Goal: Transaction & Acquisition: Purchase product/service

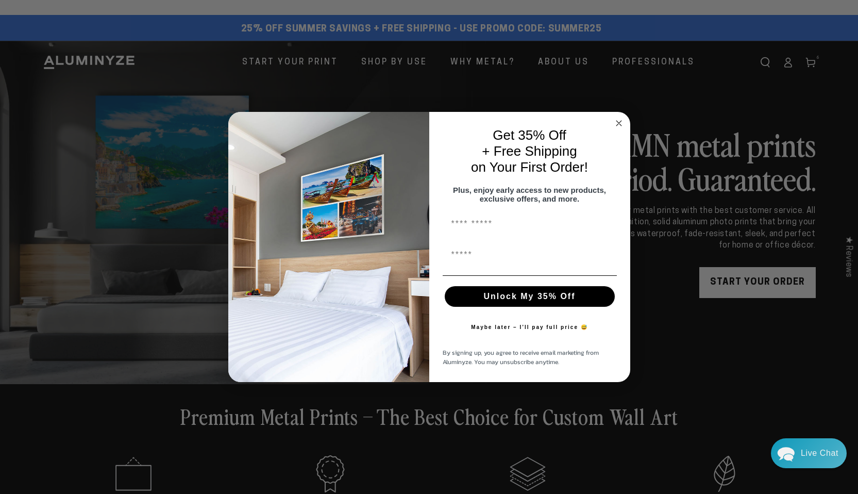
click at [616, 118] on circle "Close dialog" at bounding box center [619, 124] width 12 height 12
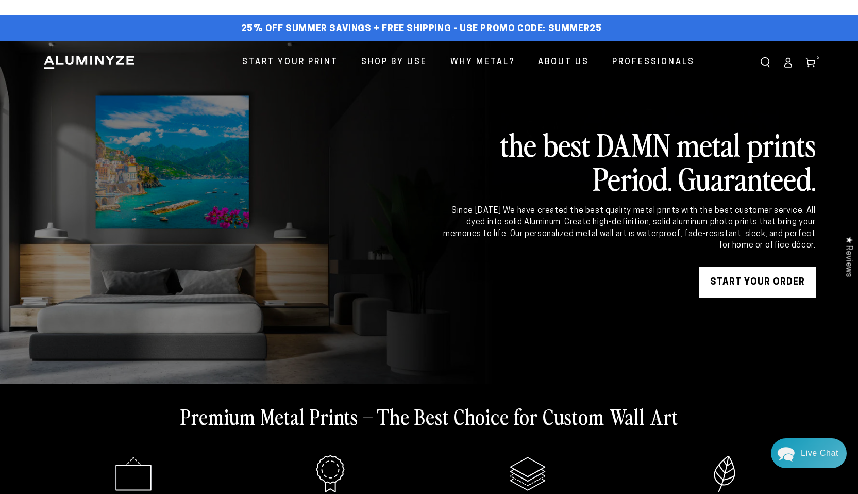
click at [812, 61] on icon at bounding box center [811, 62] width 10 height 10
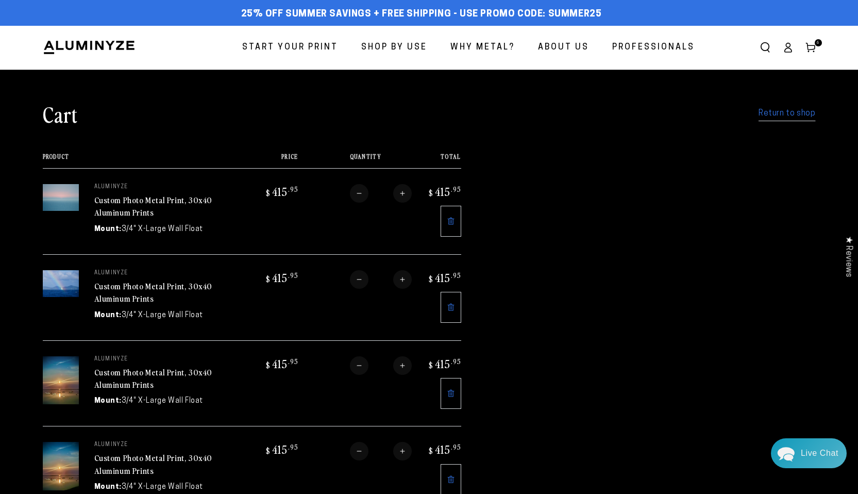
click at [447, 475] on icon at bounding box center [450, 478] width 7 height 7
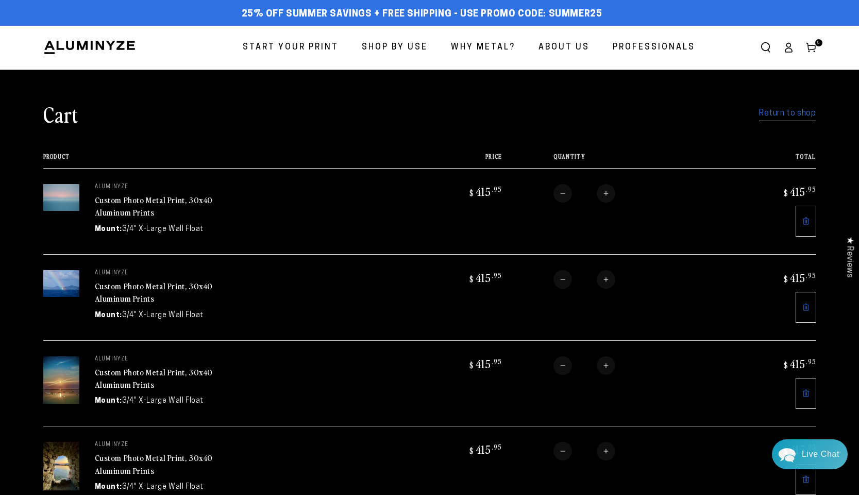
click at [298, 48] on span "Start Your Print" at bounding box center [291, 47] width 96 height 15
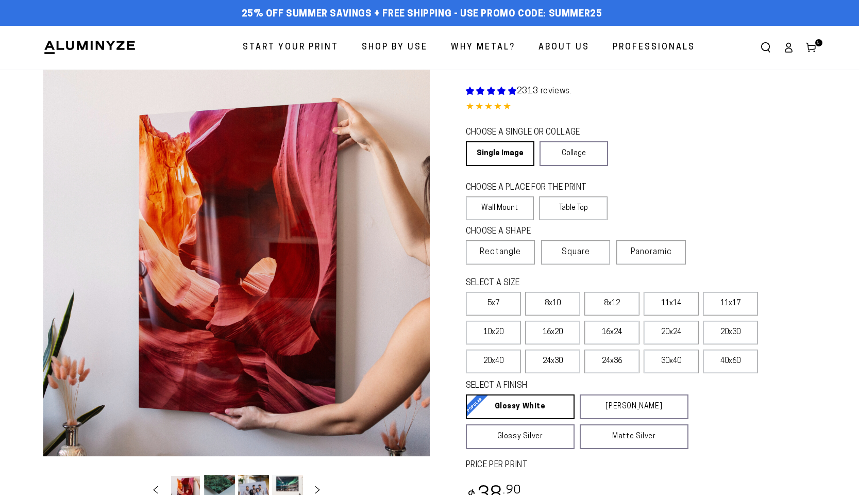
select select "**********"
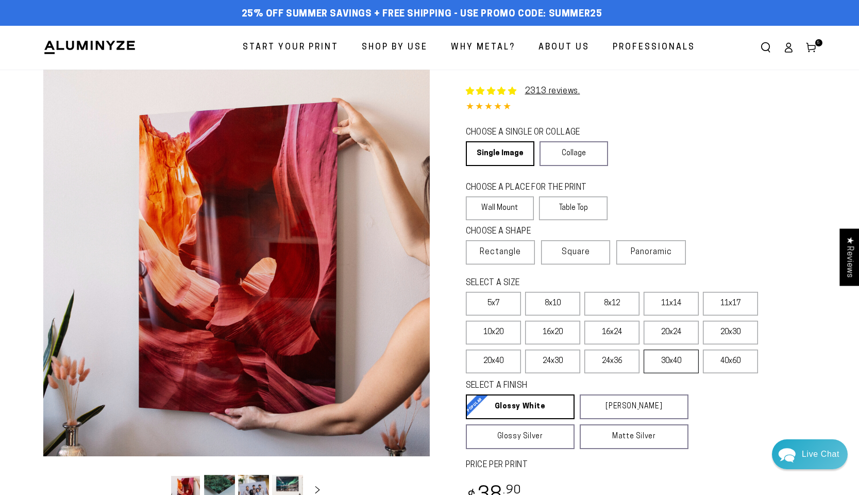
click at [669, 362] on label "30x40" at bounding box center [671, 361] width 55 height 24
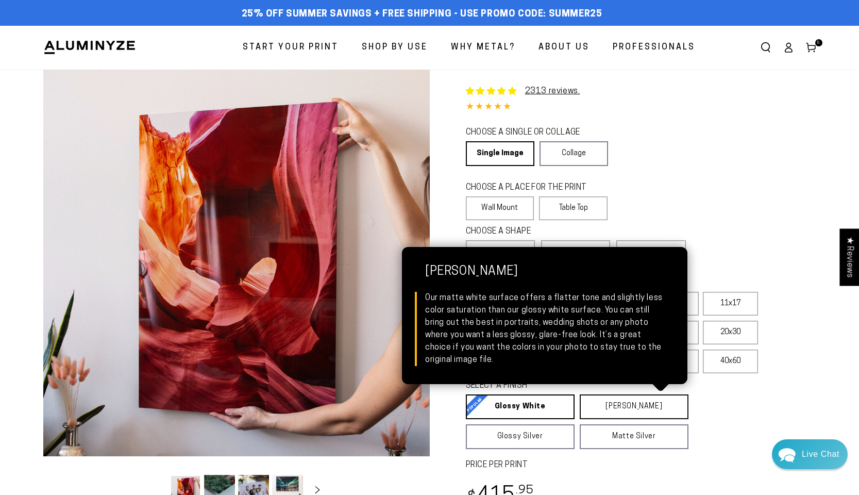
click at [636, 405] on link "Matte White Matte White Our matte white surface offers a flatter tone and sligh…" at bounding box center [634, 406] width 109 height 25
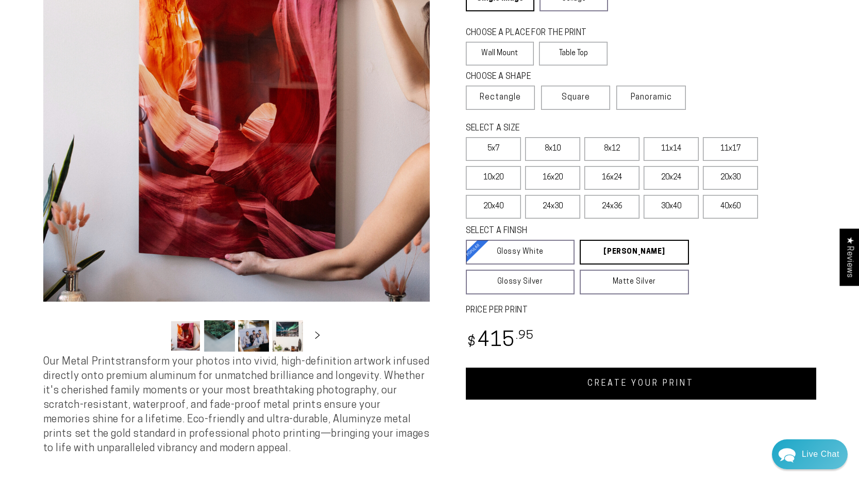
scroll to position [160, 0]
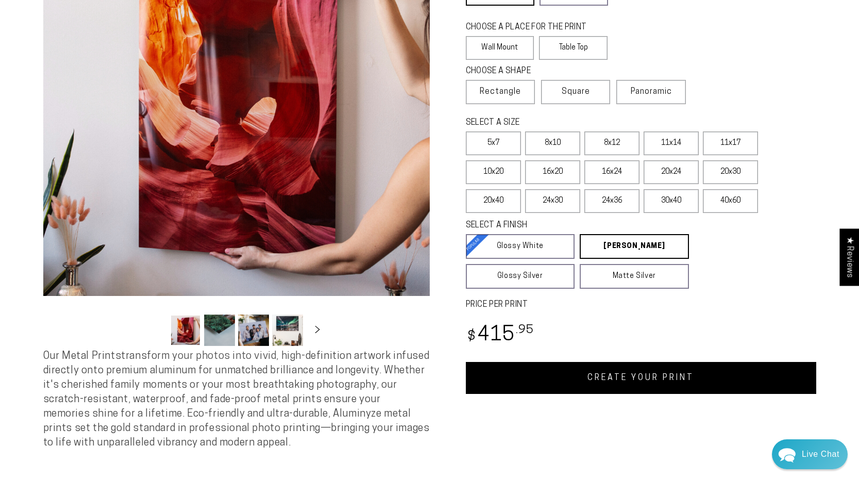
click at [621, 378] on link "CREATE YOUR PRINT" at bounding box center [641, 378] width 350 height 32
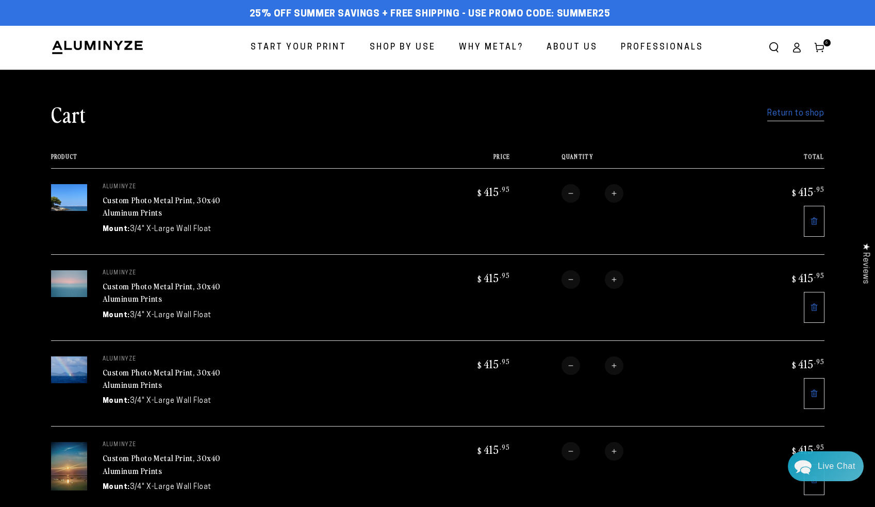
click at [312, 44] on span "Start Your Print" at bounding box center [299, 47] width 96 height 15
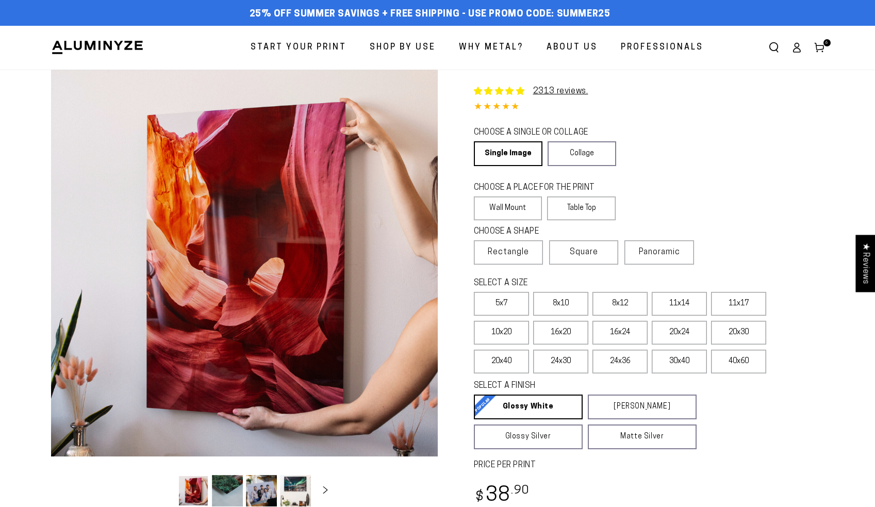
select select "**********"
click at [679, 361] on label "30x40" at bounding box center [679, 361] width 55 height 24
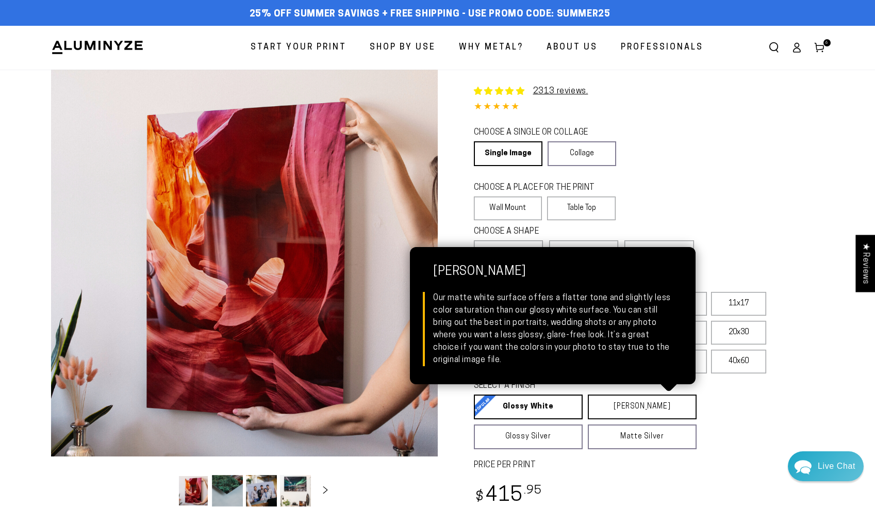
click at [640, 409] on link "[PERSON_NAME] Matte White Our matte white surface offers a flatter tone and sli…" at bounding box center [642, 406] width 109 height 25
click at [640, 409] on link "Matte White Matte White Our matte white surface offers a flatter tone and sligh…" at bounding box center [642, 406] width 109 height 25
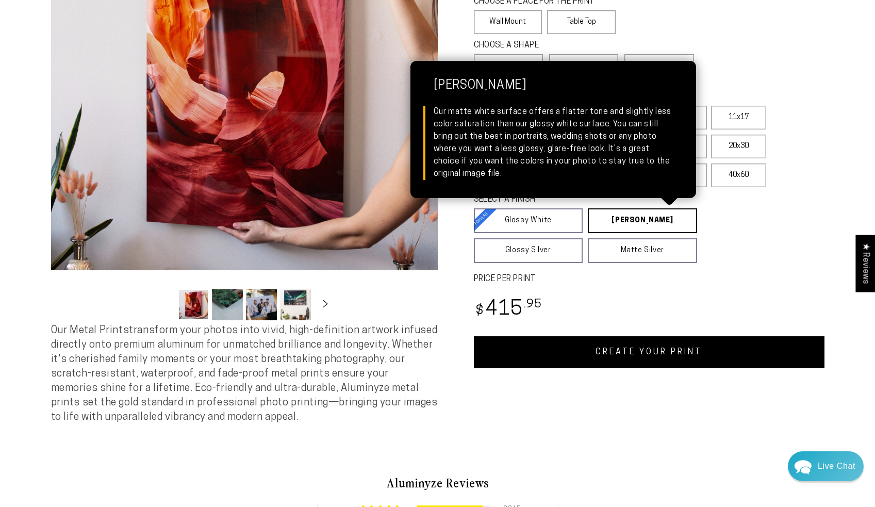
scroll to position [189, 0]
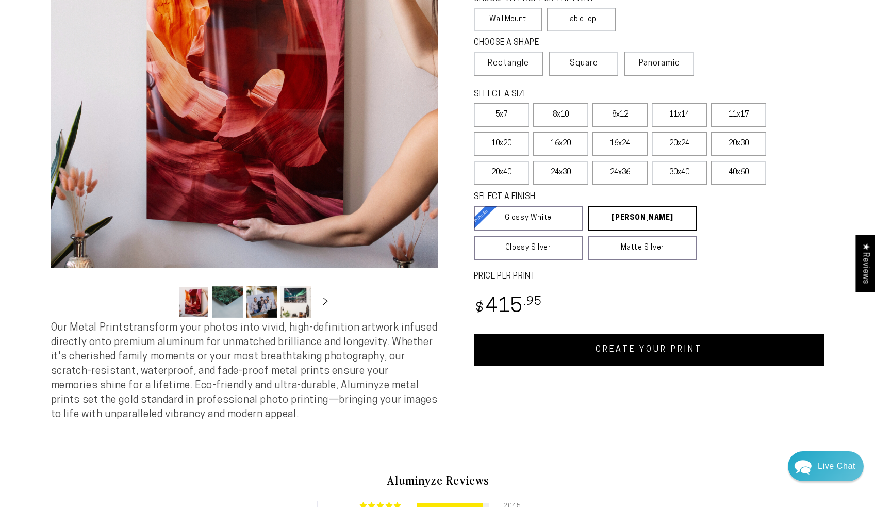
click at [653, 357] on link "CREATE YOUR PRINT" at bounding box center [649, 349] width 350 height 32
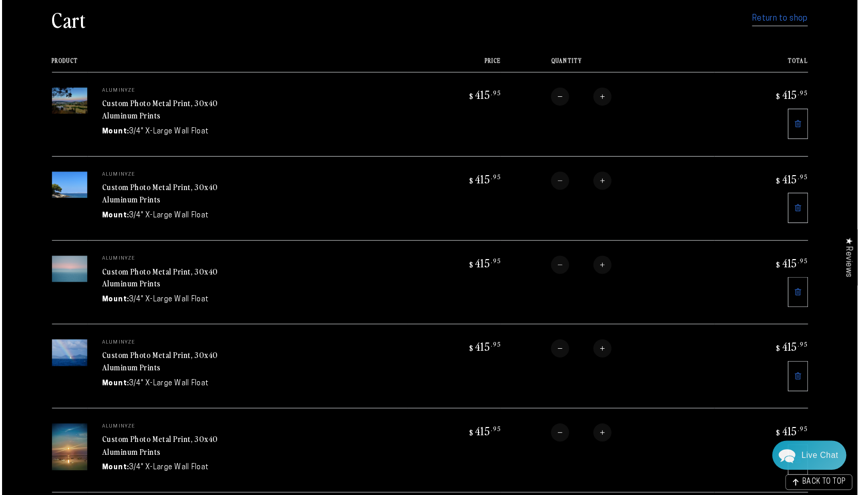
scroll to position [94, 0]
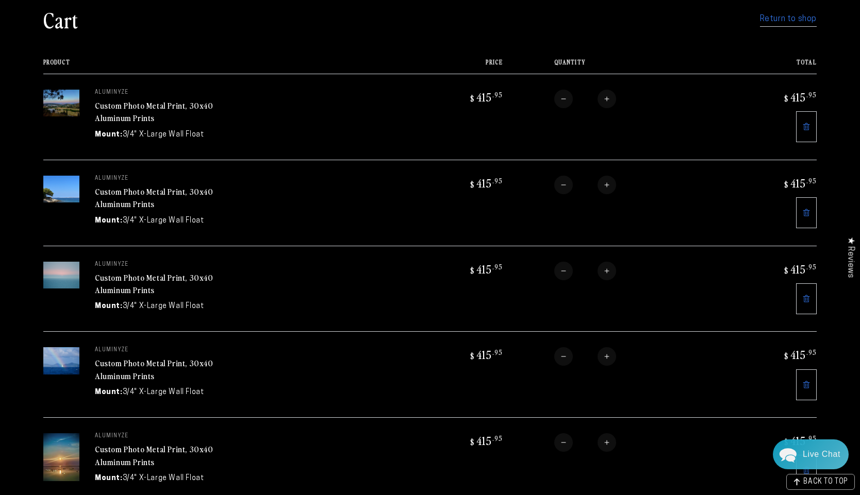
click at [137, 105] on link "Custom Photo Metal Print, 30x40 Aluminum Prints" at bounding box center [154, 111] width 119 height 25
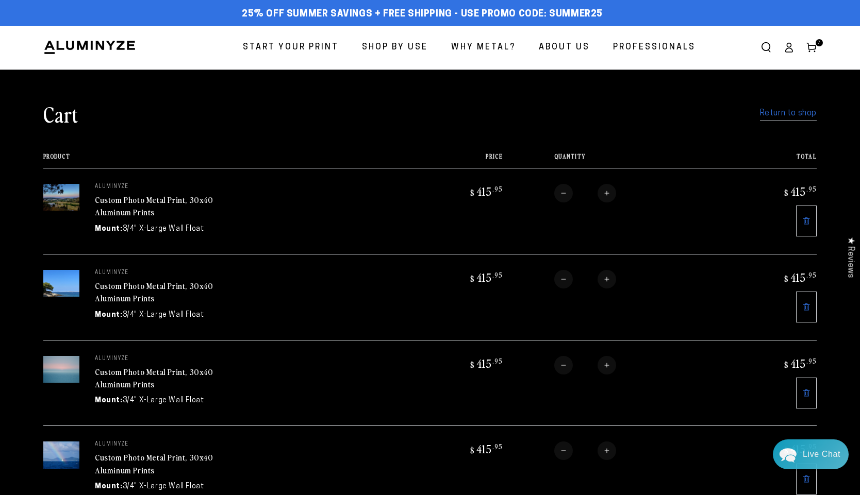
scroll to position [0, 0]
click at [270, 44] on span "Start Your Print" at bounding box center [291, 47] width 96 height 15
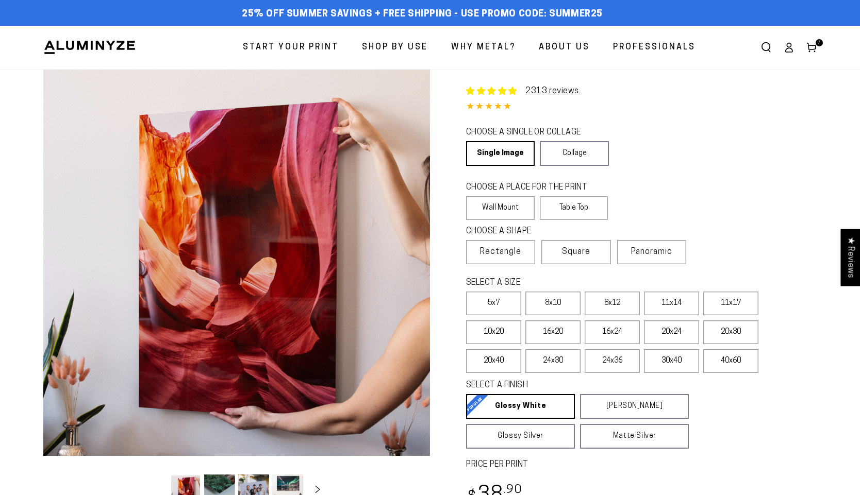
select select "**********"
click at [512, 152] on link "Single Image" at bounding box center [499, 153] width 67 height 25
click at [663, 362] on label "30x40" at bounding box center [671, 361] width 55 height 24
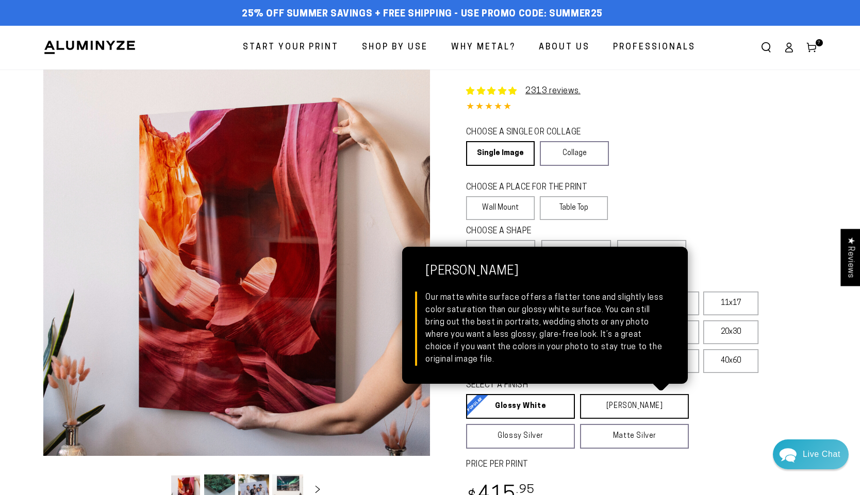
click at [624, 408] on link "Matte White Matte White Our matte white surface offers a flatter tone and sligh…" at bounding box center [634, 406] width 109 height 25
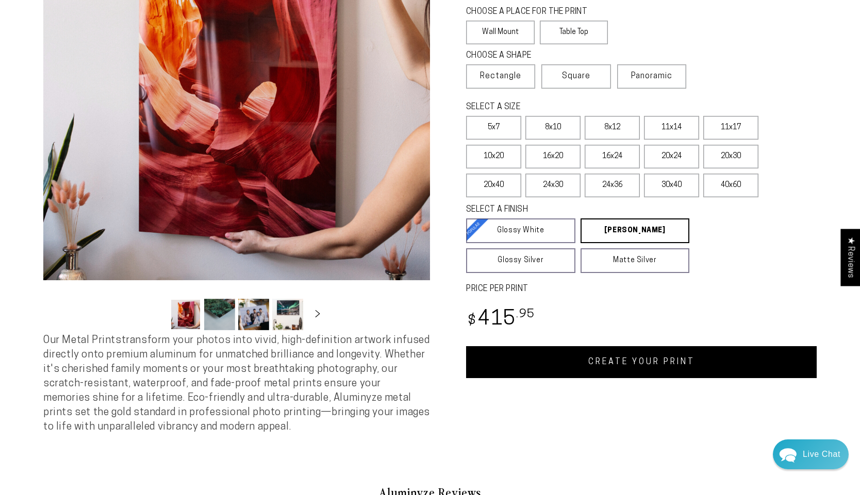
scroll to position [180, 0]
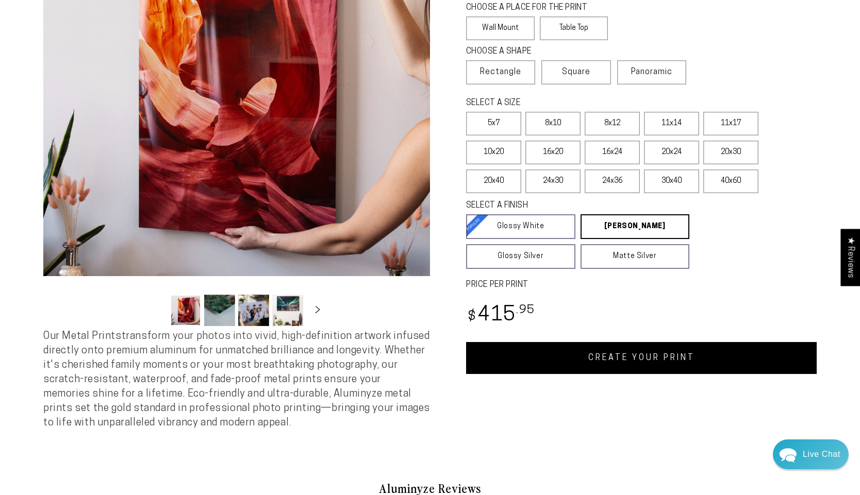
click at [621, 361] on link "CREATE YOUR PRINT" at bounding box center [641, 358] width 350 height 32
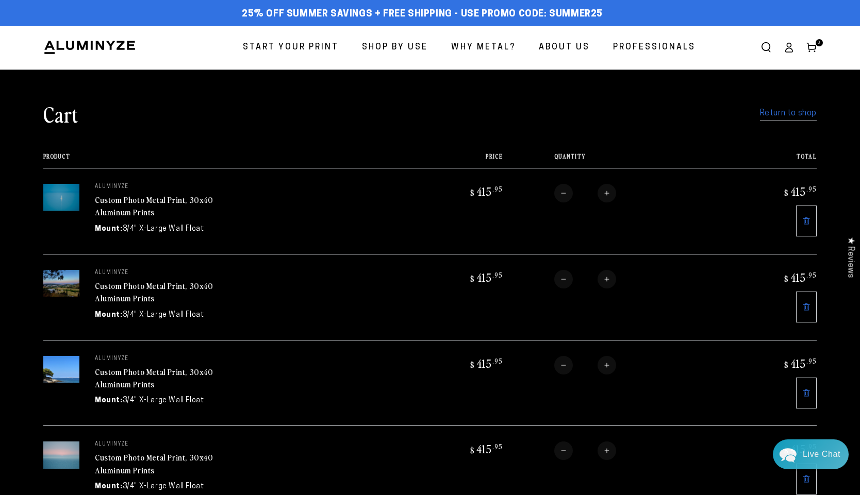
click at [289, 45] on span "Start Your Print" at bounding box center [291, 47] width 96 height 15
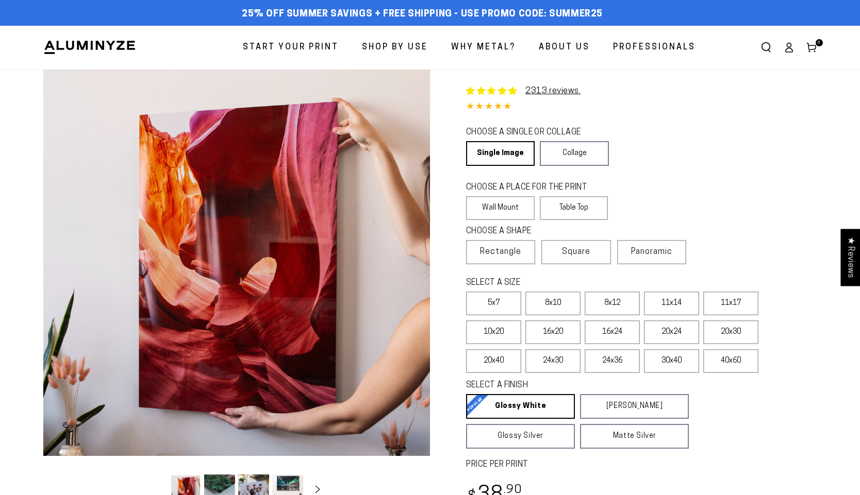
select select "**********"
click at [670, 361] on label "30x40" at bounding box center [671, 361] width 55 height 24
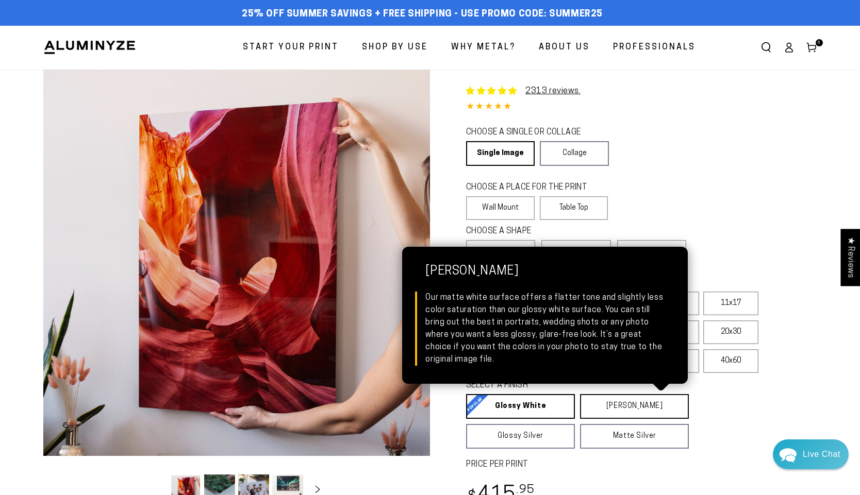
click at [635, 406] on link "Matte White Matte White Our matte white surface offers a flatter tone and sligh…" at bounding box center [634, 406] width 109 height 25
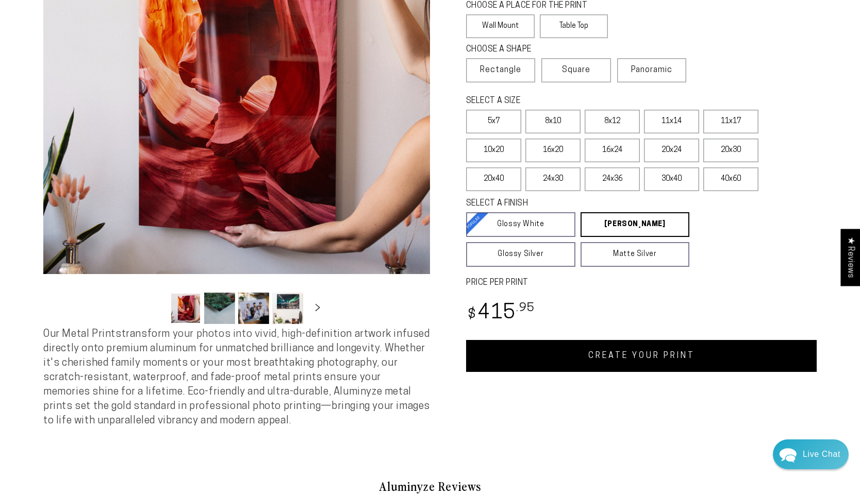
scroll to position [182, 0]
click at [677, 357] on link "CREATE YOUR PRINT" at bounding box center [641, 356] width 350 height 32
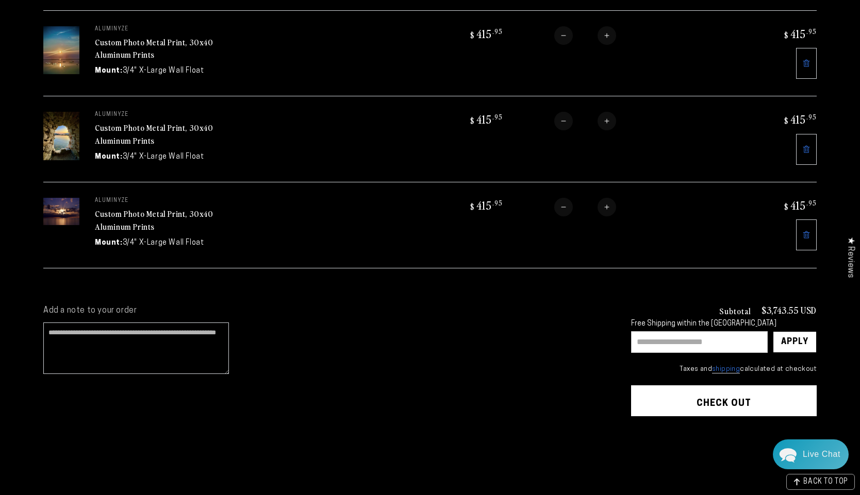
scroll to position [683, 0]
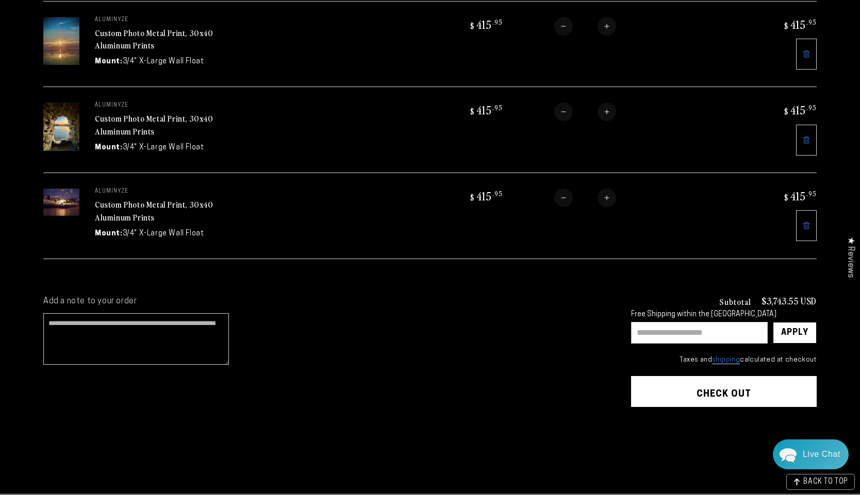
click at [180, 200] on link "Custom Photo Metal Print, 30x40 Aluminum Prints" at bounding box center [154, 210] width 119 height 25
click at [148, 203] on link "Custom Photo Metal Print, 30x40 Aluminum Prints" at bounding box center [154, 210] width 119 height 25
click at [164, 114] on link "Custom Photo Metal Print, 30x40 Aluminum Prints" at bounding box center [154, 124] width 119 height 25
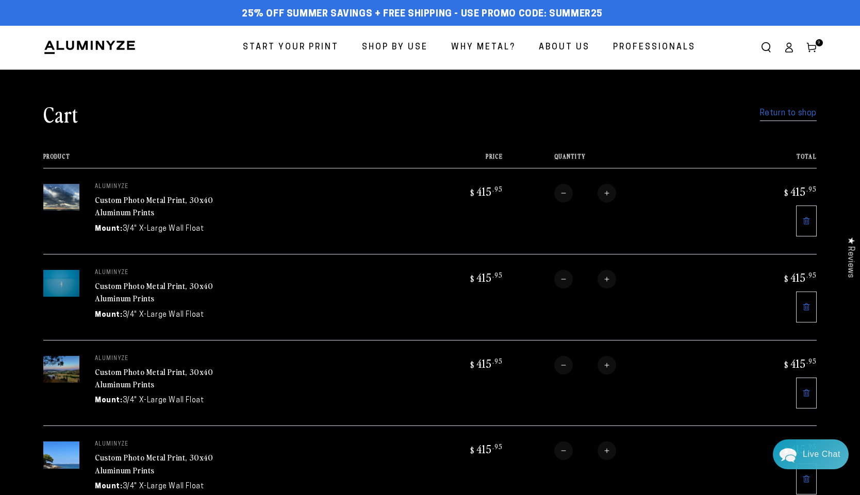
scroll to position [0, 0]
click at [788, 48] on icon at bounding box center [789, 50] width 7 height 4
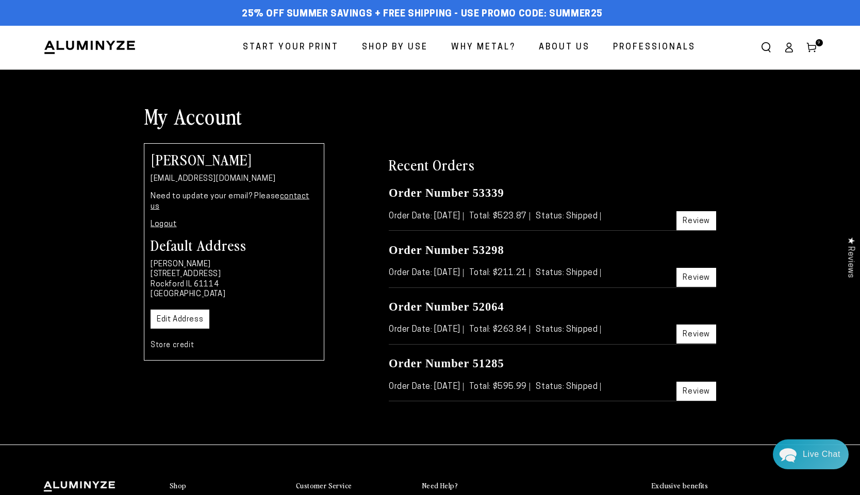
click at [811, 47] on icon at bounding box center [811, 47] width 10 height 10
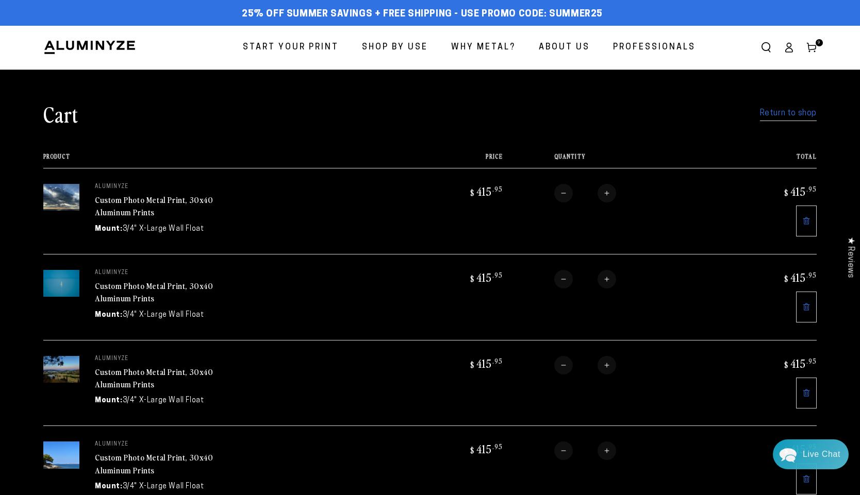
click at [164, 201] on link "Custom Photo Metal Print, 30x40 Aluminum Prints" at bounding box center [154, 206] width 119 height 25
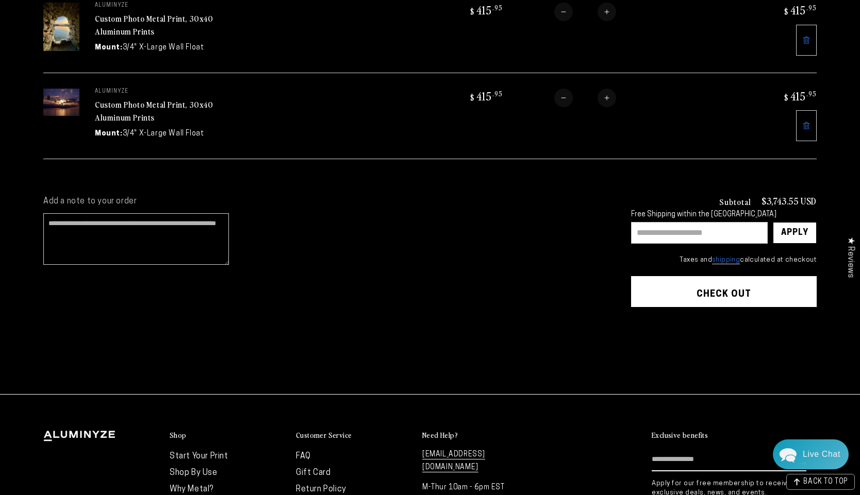
scroll to position [782, 0]
click at [670, 230] on input "text" at bounding box center [699, 234] width 137 height 22
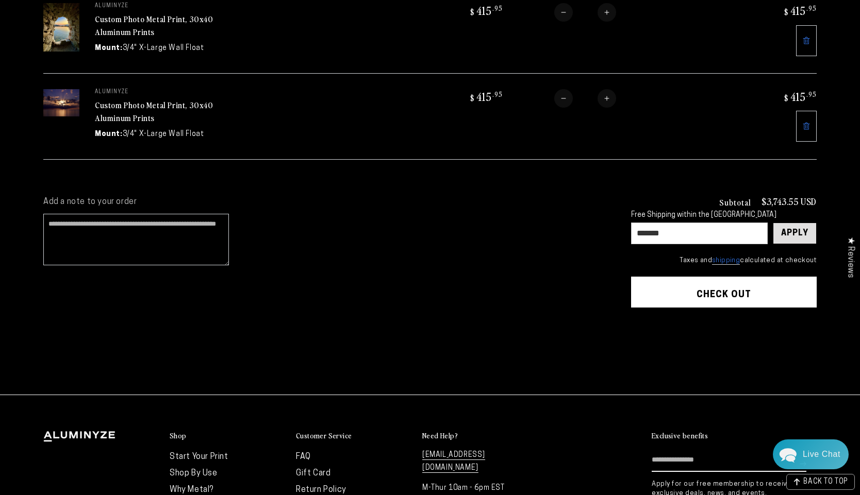
type input "*******"
click at [800, 226] on div "Apply" at bounding box center [794, 233] width 27 height 21
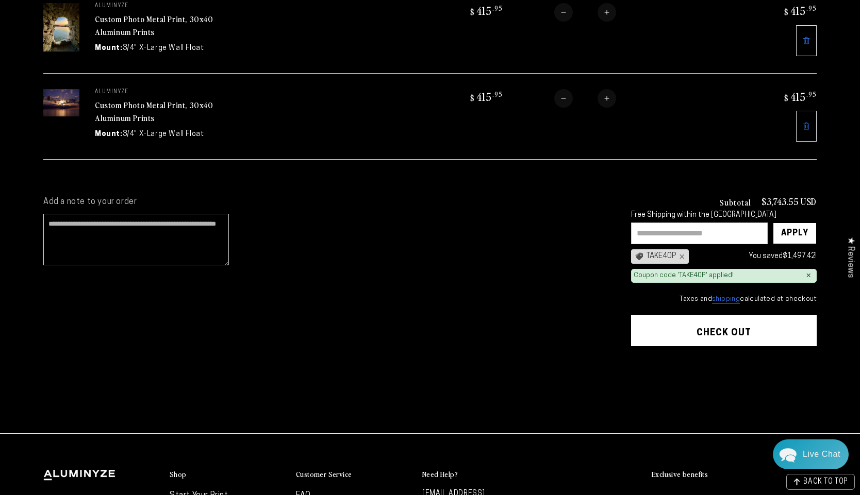
click at [713, 231] on input "text" at bounding box center [699, 234] width 137 height 22
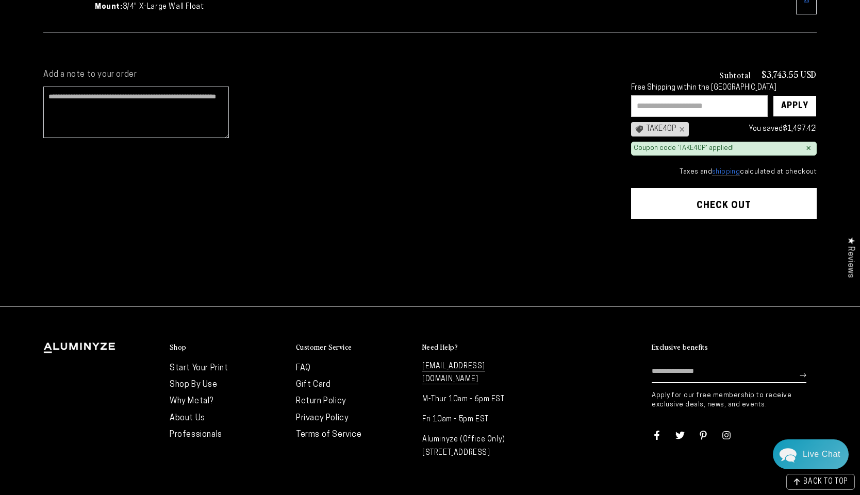
scroll to position [847, 0]
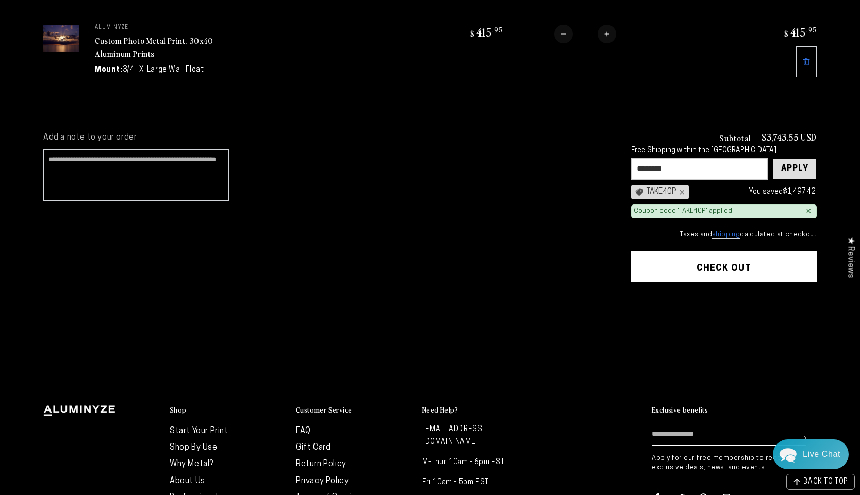
type input "********"
click at [795, 164] on div "Apply" at bounding box center [794, 169] width 27 height 21
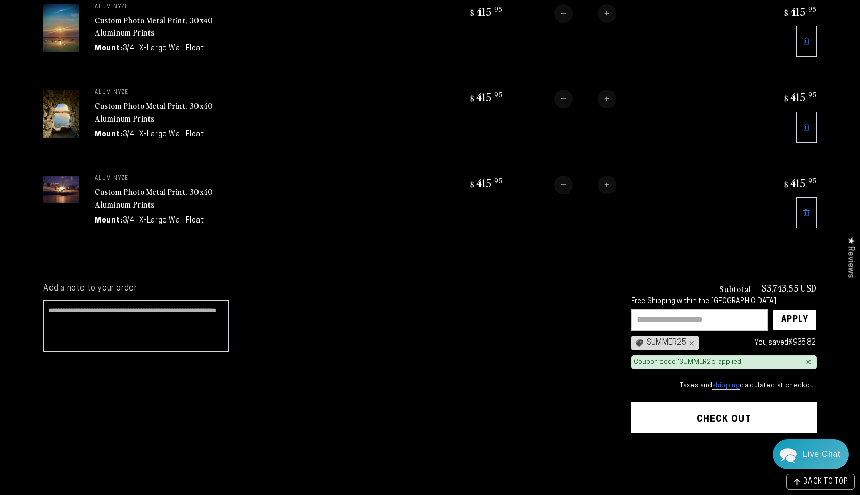
scroll to position [695, 0]
click at [724, 318] on input "text" at bounding box center [699, 321] width 137 height 22
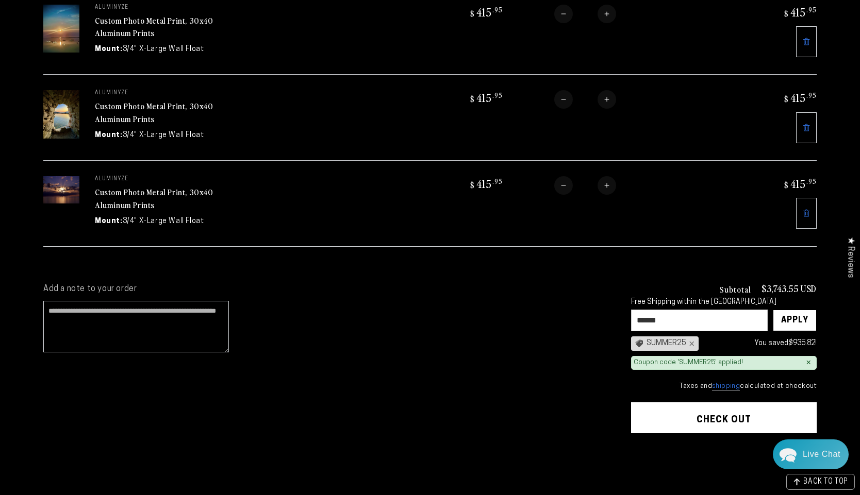
type input "*******"
click at [692, 340] on div "×" at bounding box center [690, 344] width 8 height 8
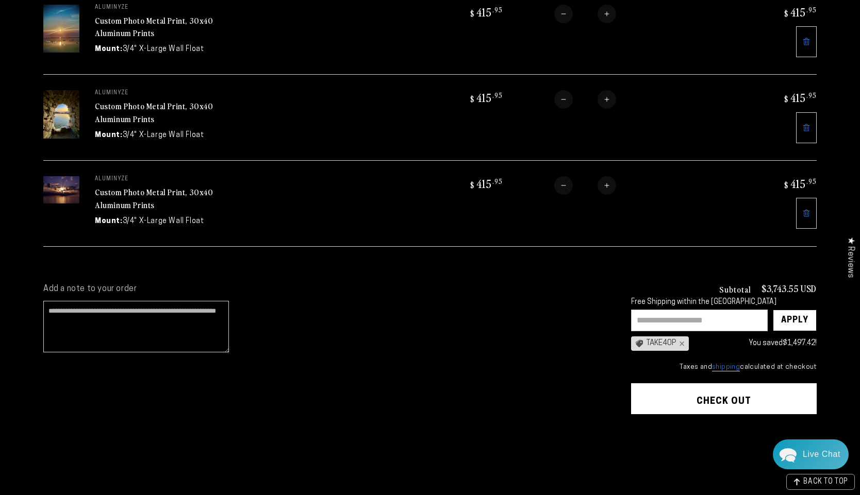
click at [668, 340] on div "TAKE40P ×" at bounding box center [660, 344] width 58 height 14
click at [708, 313] on input "text" at bounding box center [699, 321] width 137 height 22
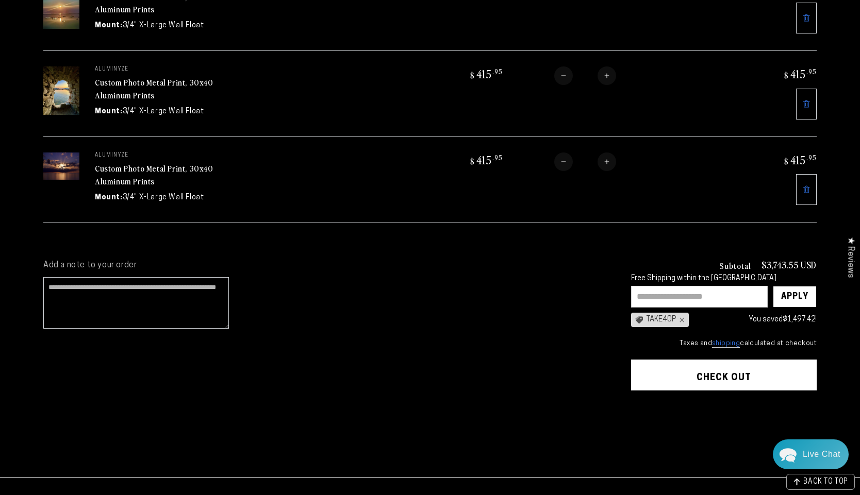
scroll to position [720, 0]
type input "********"
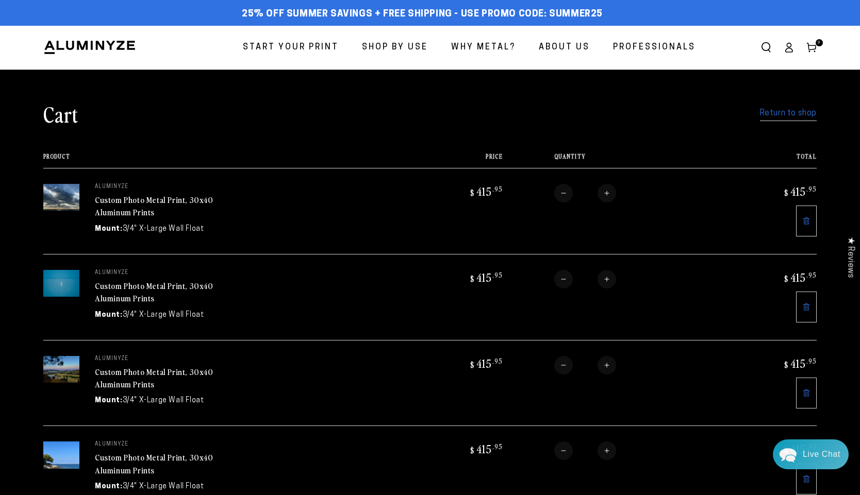
scroll to position [0, 0]
click at [127, 199] on link "Custom Photo Metal Print, 30x40 Aluminum Prints" at bounding box center [154, 206] width 119 height 25
click at [161, 286] on link "Custom Photo Metal Print, 30x40 Aluminum Prints" at bounding box center [154, 292] width 119 height 25
click at [178, 372] on link "Custom Photo Metal Print, 30x40 Aluminum Prints" at bounding box center [154, 378] width 119 height 25
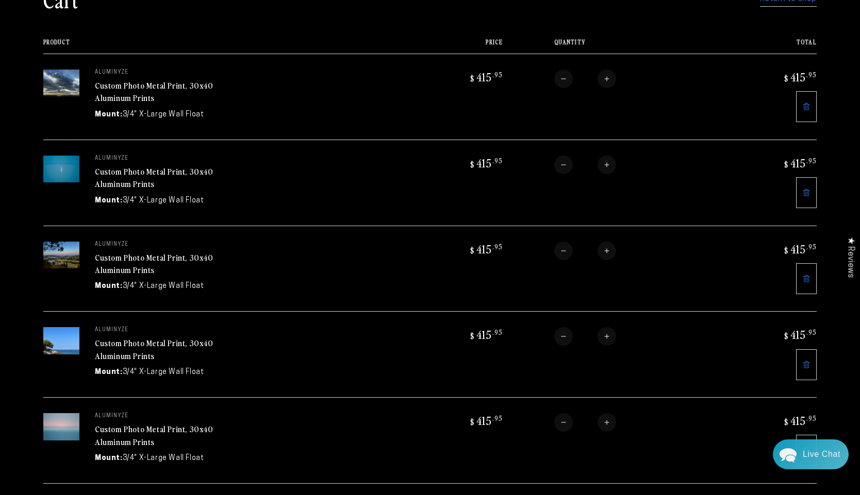
scroll to position [132, 0]
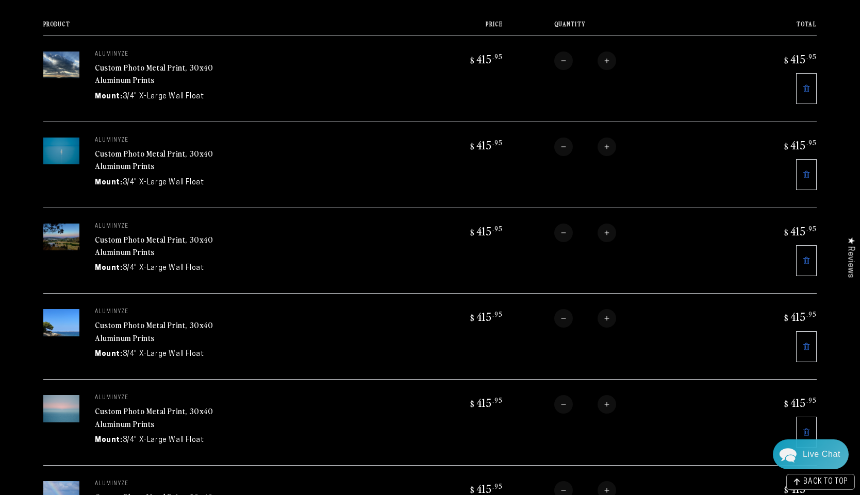
click at [132, 323] on link "Custom Photo Metal Print, 30x40 Aluminum Prints" at bounding box center [154, 331] width 119 height 25
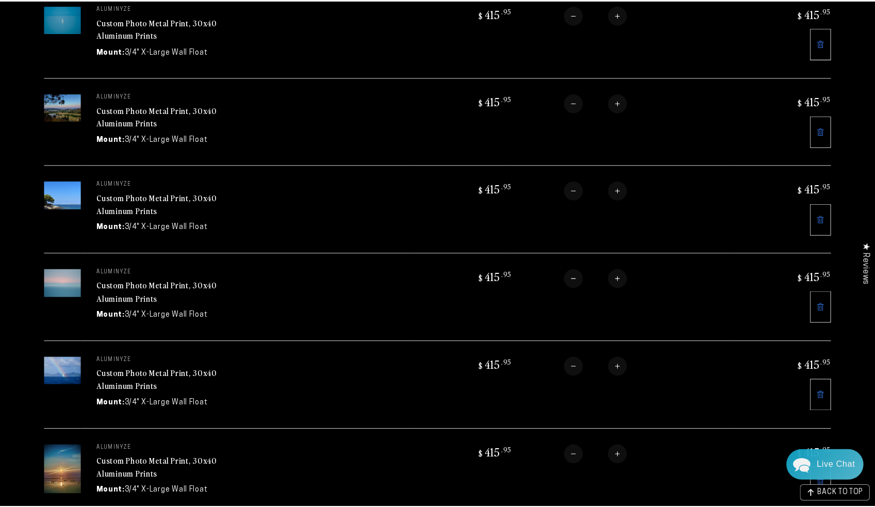
scroll to position [284, 0]
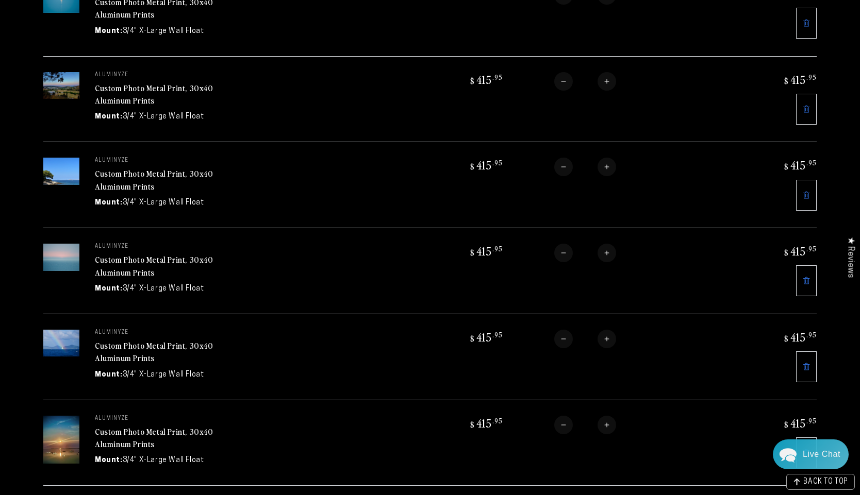
click at [158, 256] on link "Custom Photo Metal Print, 30x40 Aluminum Prints" at bounding box center [154, 266] width 119 height 25
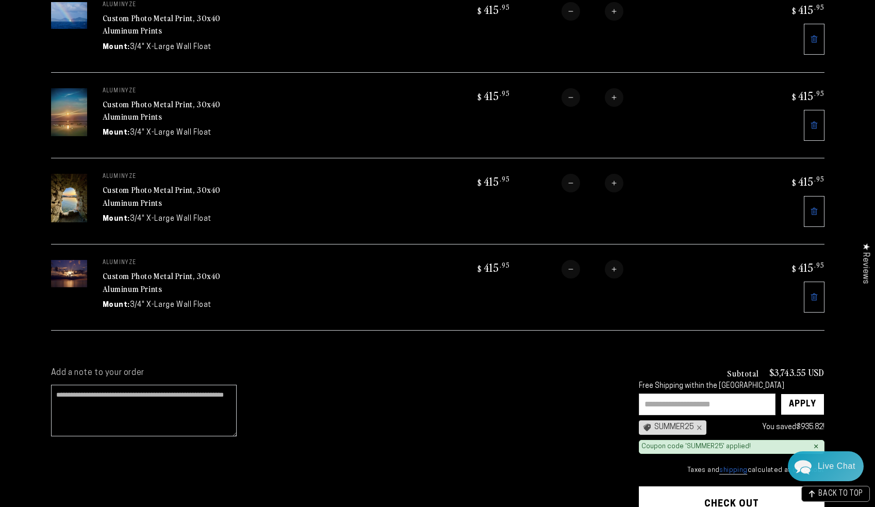
scroll to position [621, 0]
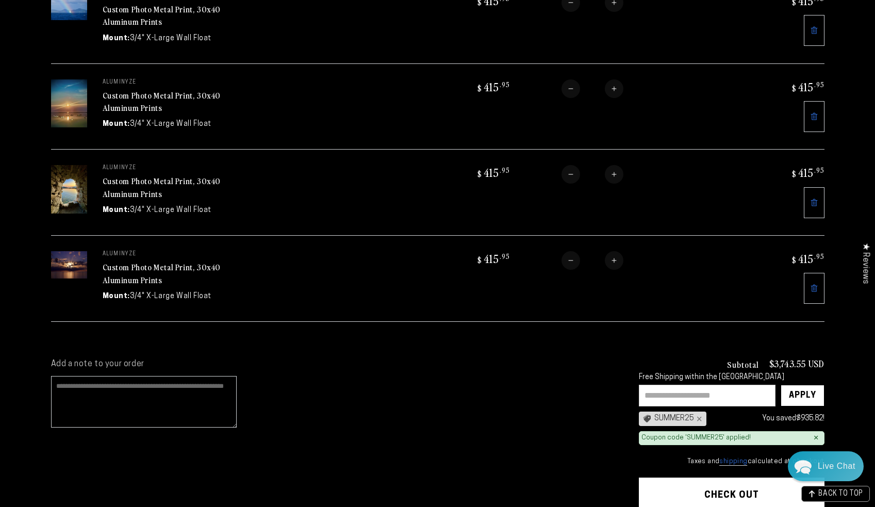
click at [152, 388] on textarea "Add a note to your order" at bounding box center [144, 402] width 186 height 52
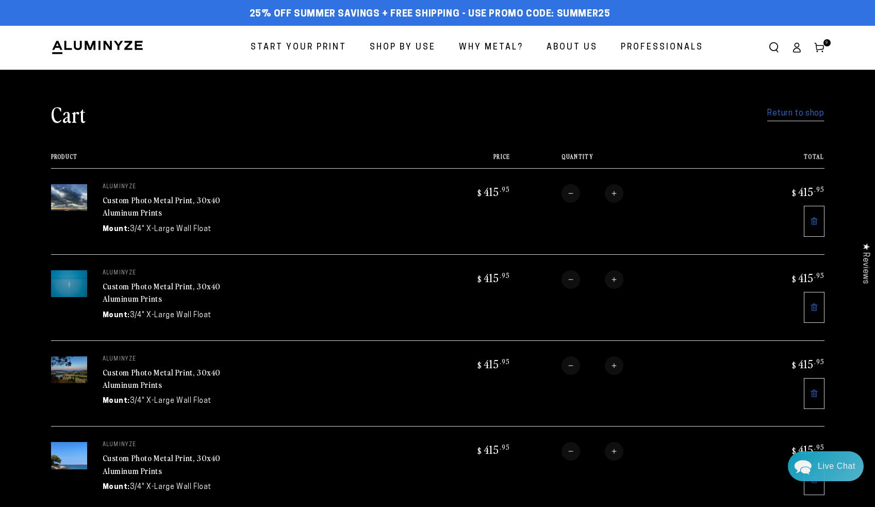
scroll to position [0, 0]
click at [154, 198] on link "Custom Photo Metal Print, 30x40 Aluminum Prints" at bounding box center [162, 206] width 119 height 25
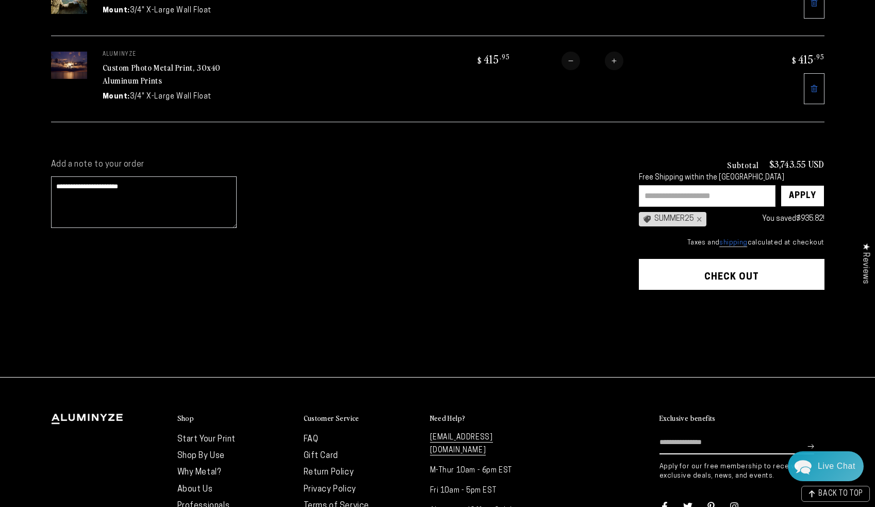
scroll to position [815, 0]
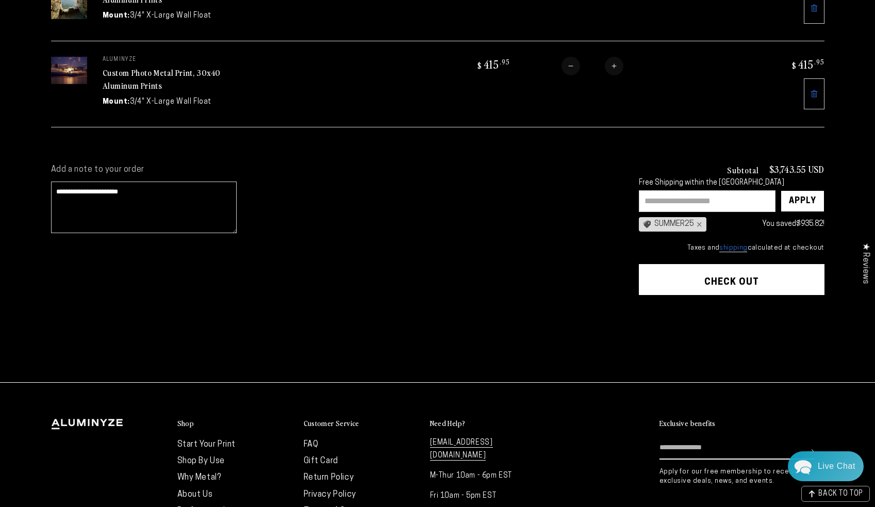
click at [138, 188] on textarea "**********" at bounding box center [144, 207] width 186 height 52
type textarea "**********"
click at [189, 259] on div "**********" at bounding box center [334, 263] width 567 height 199
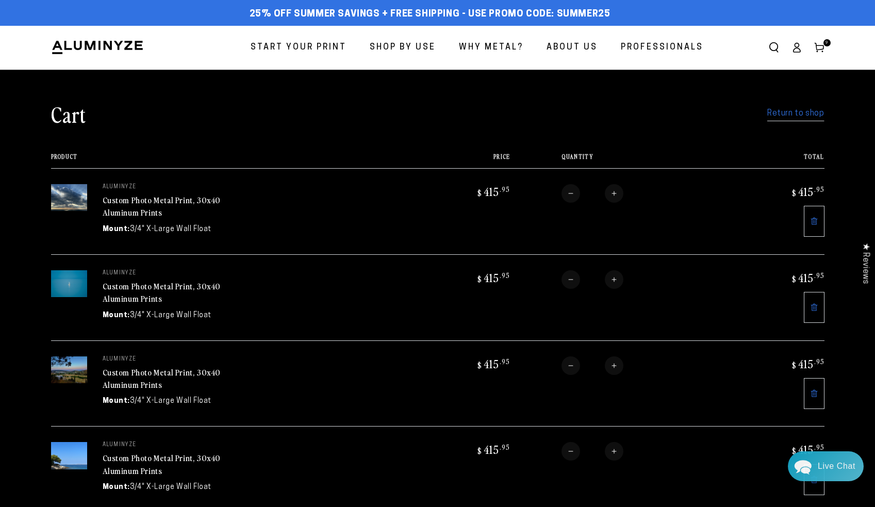
scroll to position [0, 0]
click at [308, 42] on span "Start Your Print" at bounding box center [299, 47] width 96 height 15
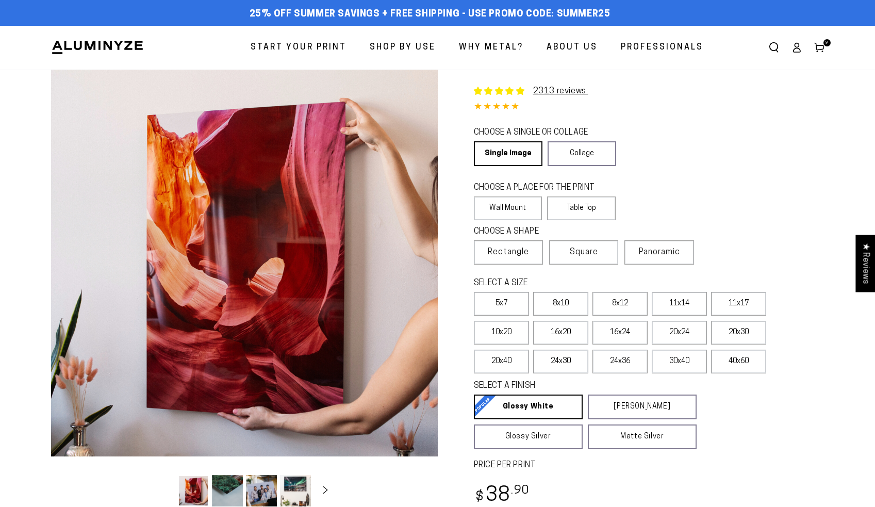
select select "**********"
click at [522, 155] on link "Single Image" at bounding box center [507, 153] width 67 height 25
